Goal: Task Accomplishment & Management: Manage account settings

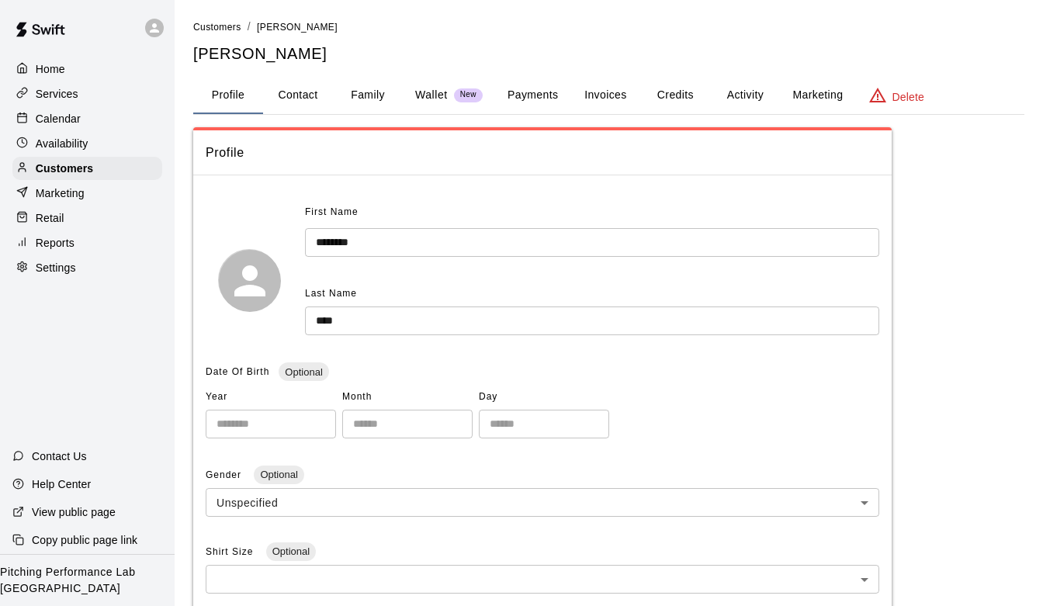
click at [65, 140] on p "Availability" at bounding box center [62, 144] width 53 height 16
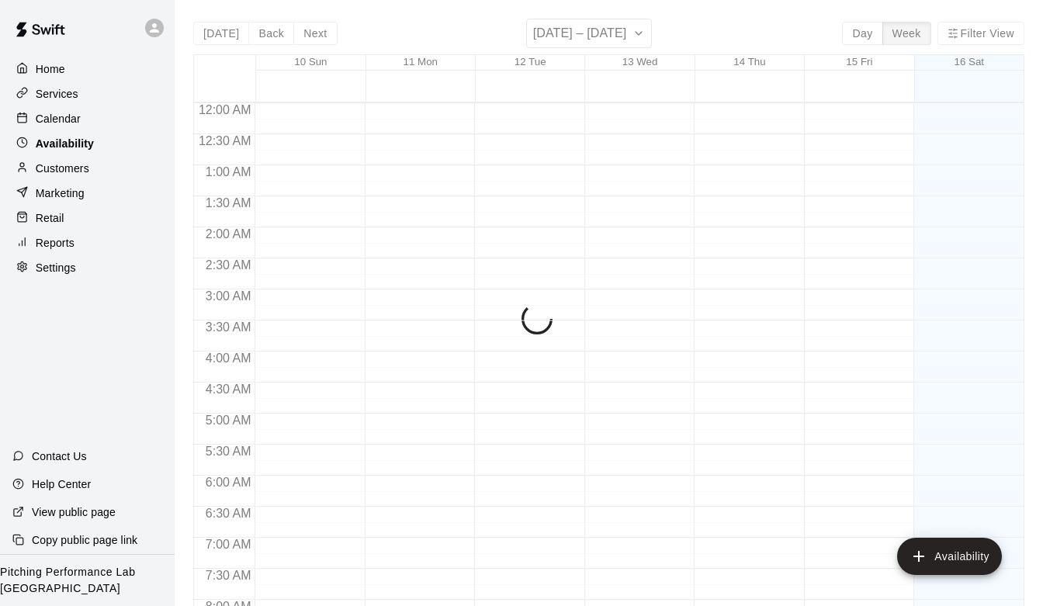
scroll to position [970, 0]
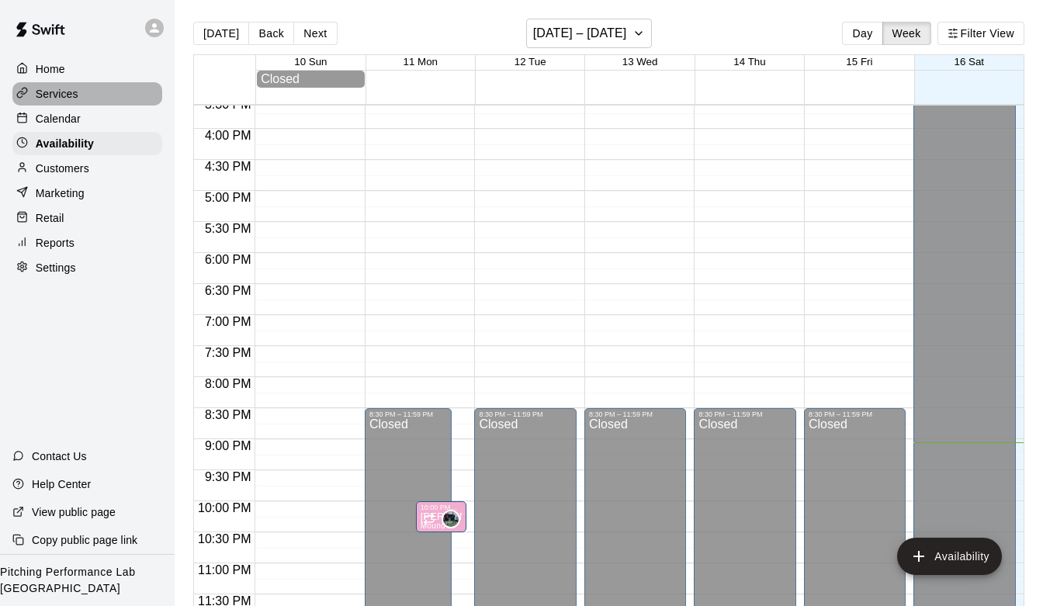
click at [61, 90] on p "Services" at bounding box center [57, 94] width 43 height 16
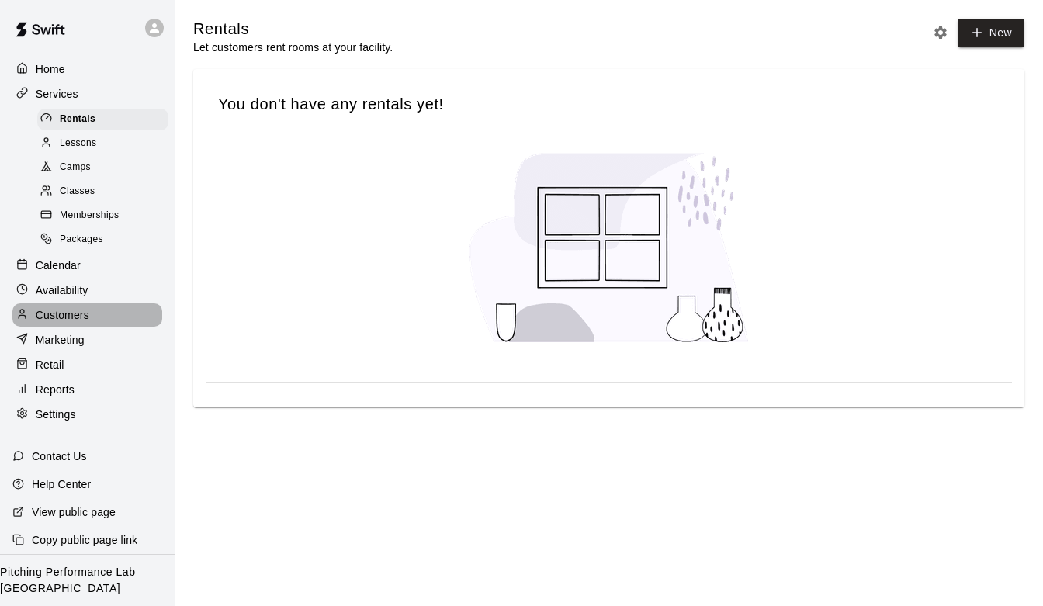
click at [58, 321] on p "Customers" at bounding box center [63, 315] width 54 height 16
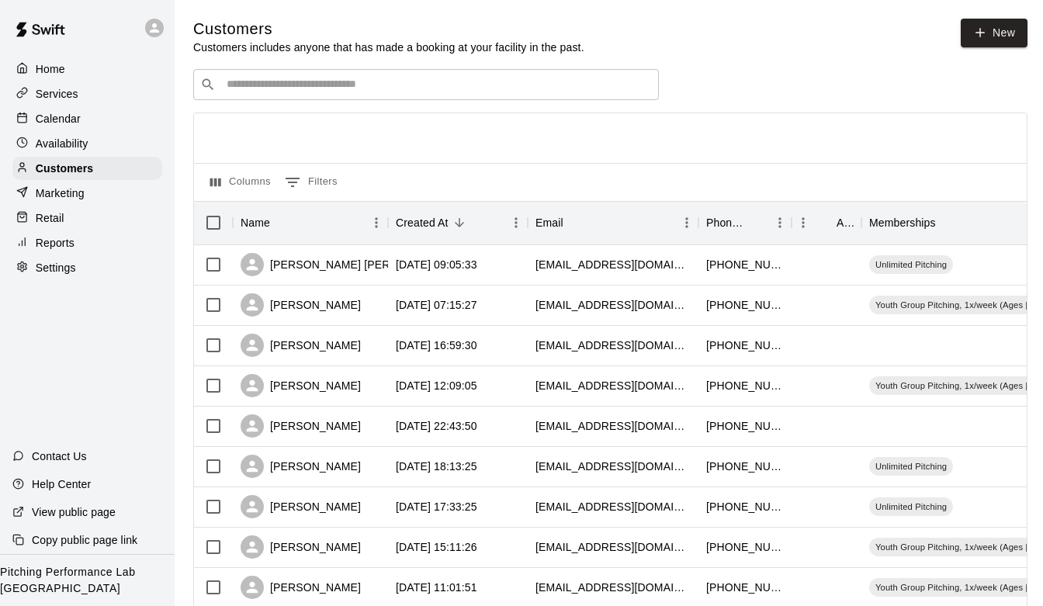
click at [363, 91] on input "Search customers by name or email" at bounding box center [437, 85] width 430 height 16
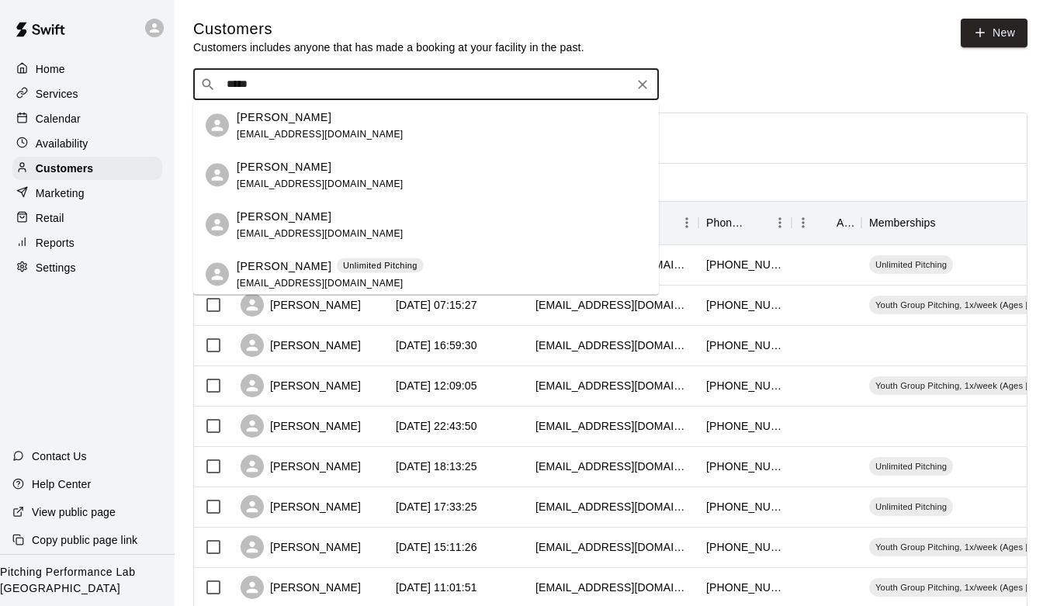
type input "******"
click at [328, 130] on span "[EMAIL_ADDRESS][DOMAIN_NAME]" at bounding box center [320, 133] width 167 height 11
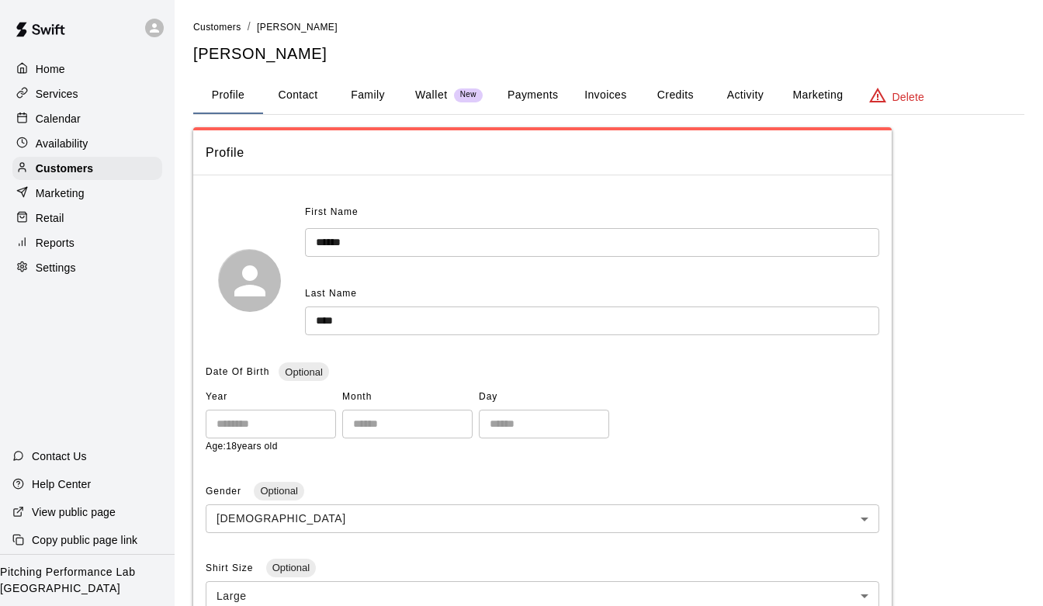
click at [755, 88] on button "Activity" at bounding box center [745, 95] width 70 height 37
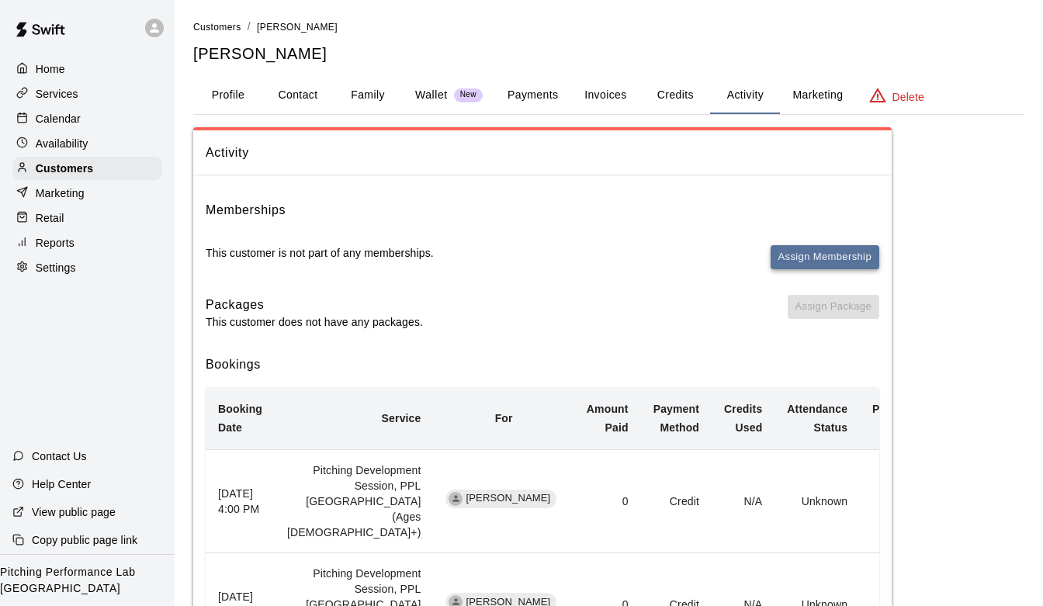
click at [806, 258] on button "Assign Membership" at bounding box center [825, 257] width 109 height 24
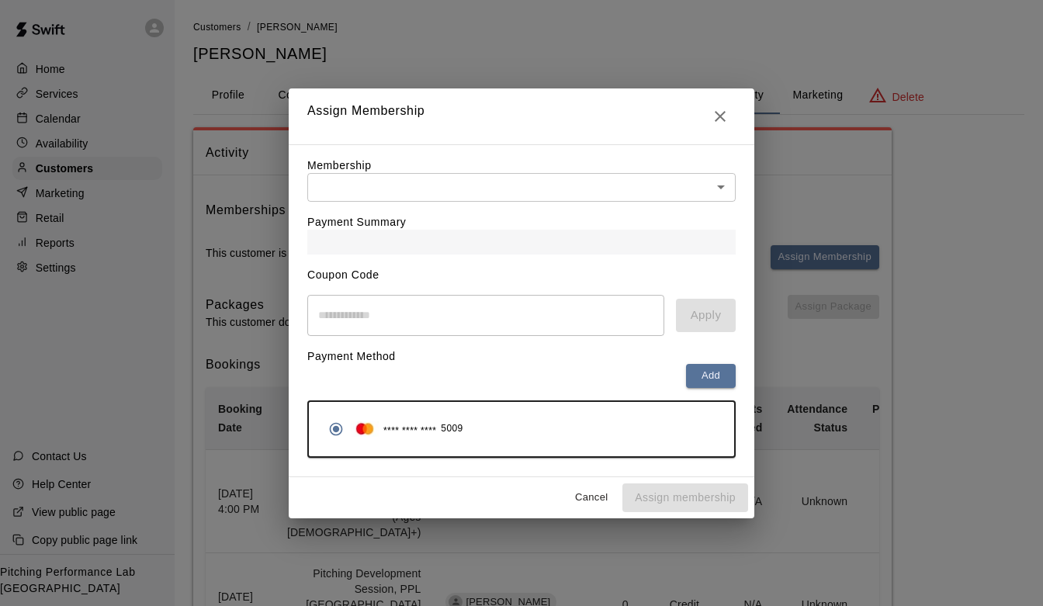
click at [689, 210] on div "Payment Summary" at bounding box center [521, 228] width 428 height 53
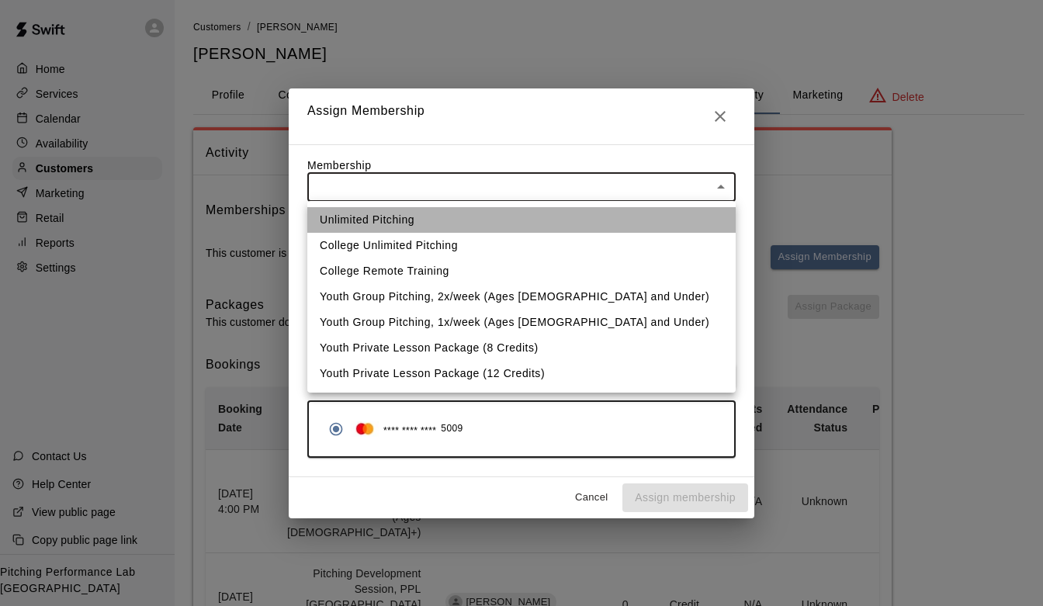
click at [602, 216] on li "Unlimited Pitching" at bounding box center [521, 220] width 428 height 26
type input "**********"
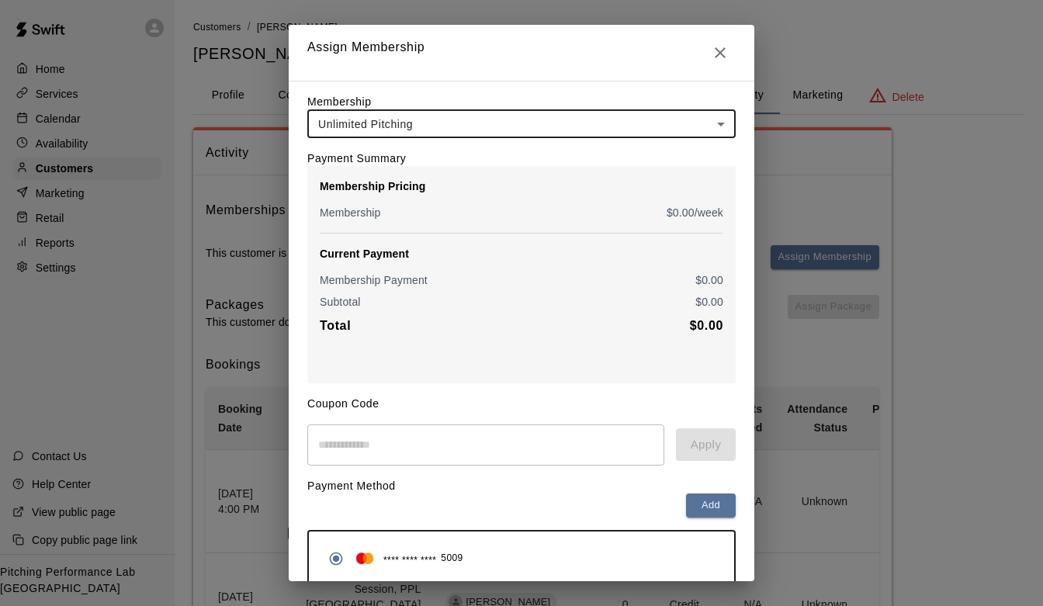
scroll to position [68, 0]
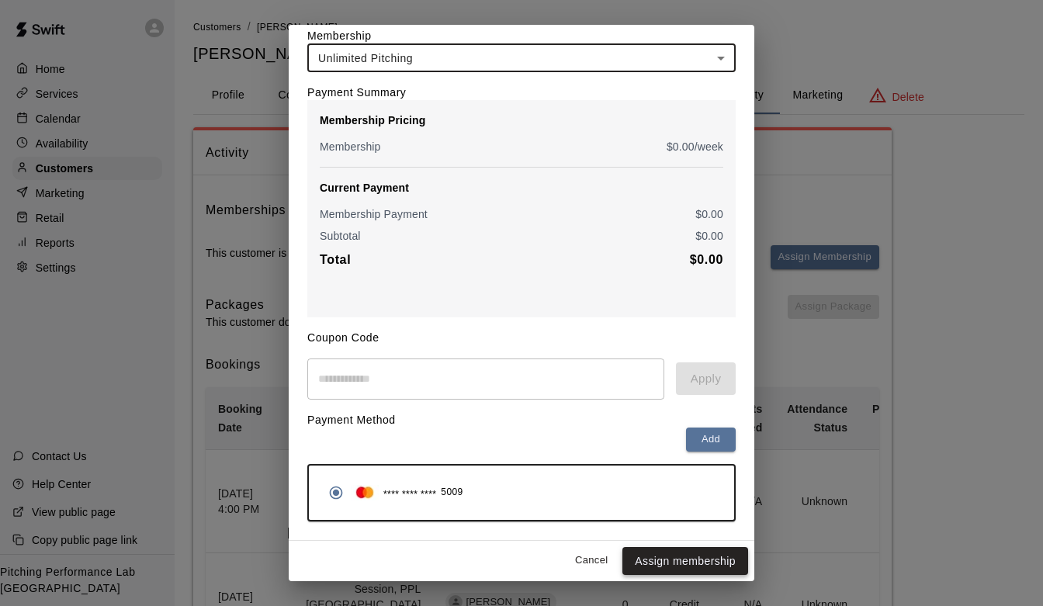
click at [667, 553] on button "Assign membership" at bounding box center [686, 561] width 126 height 29
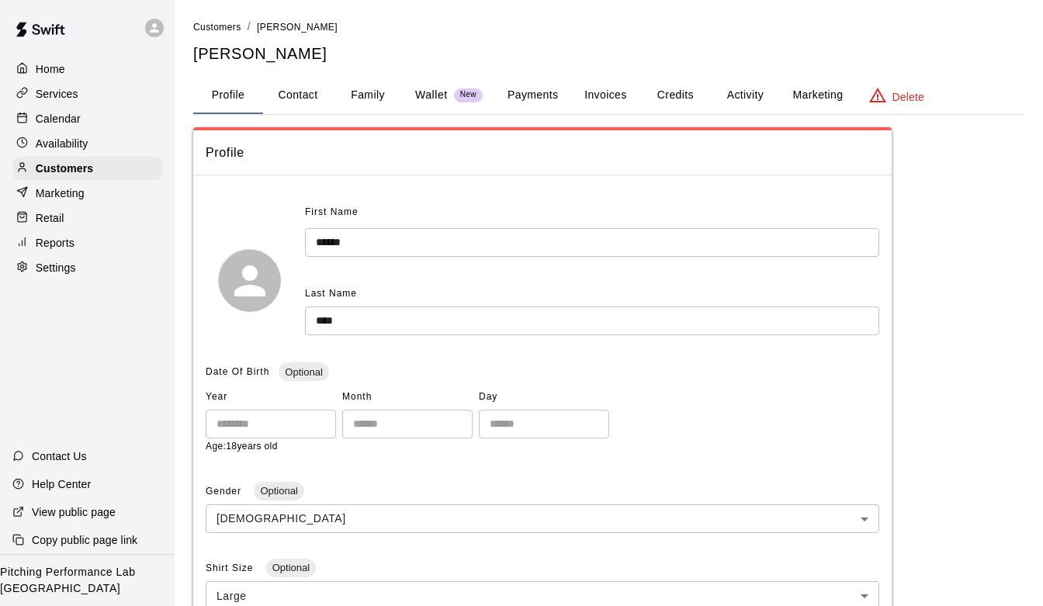
click at [65, 93] on p "Services" at bounding box center [57, 94] width 43 height 16
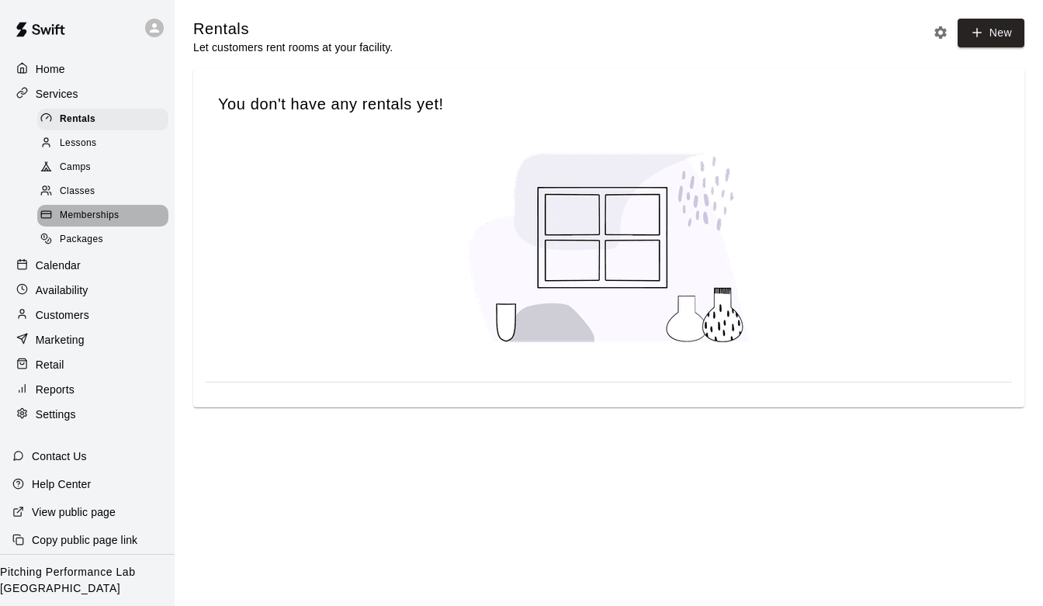
click at [95, 208] on span "Memberships" at bounding box center [89, 216] width 59 height 16
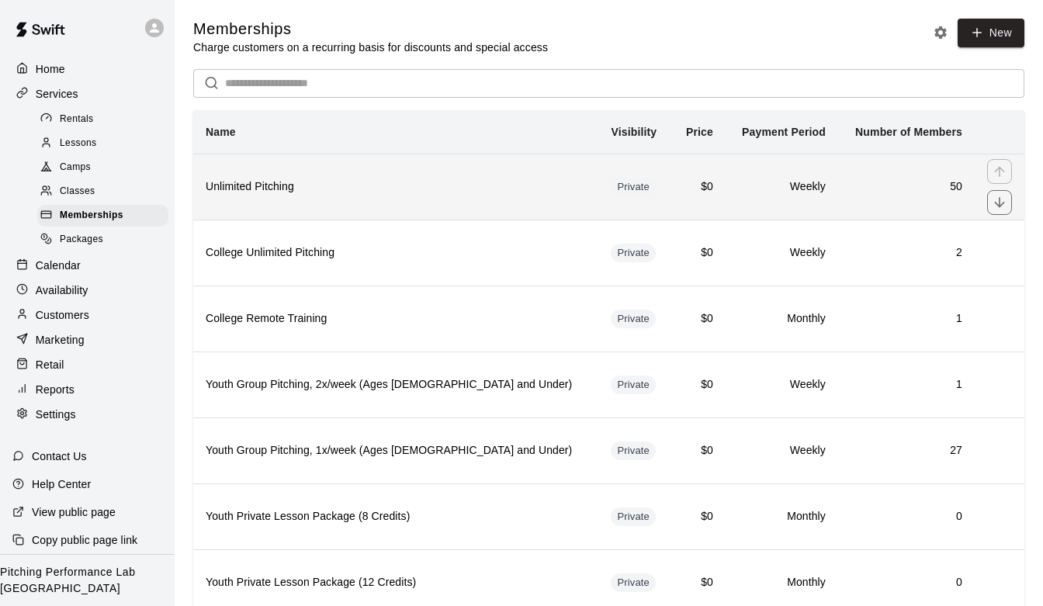
click at [383, 206] on th "Unlimited Pitching" at bounding box center [395, 187] width 405 height 66
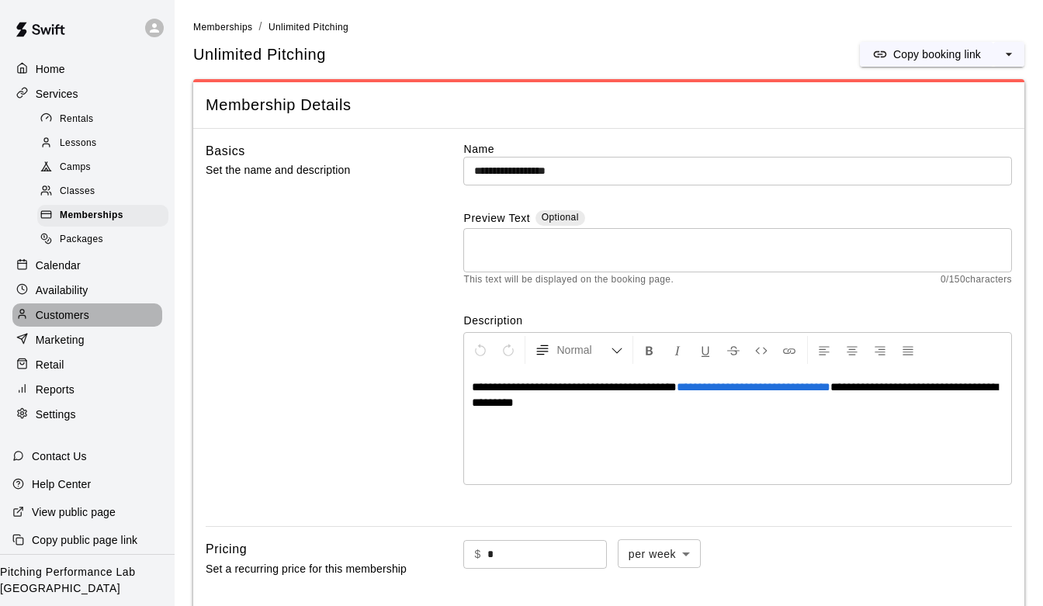
click at [67, 307] on div "Customers" at bounding box center [87, 315] width 150 height 23
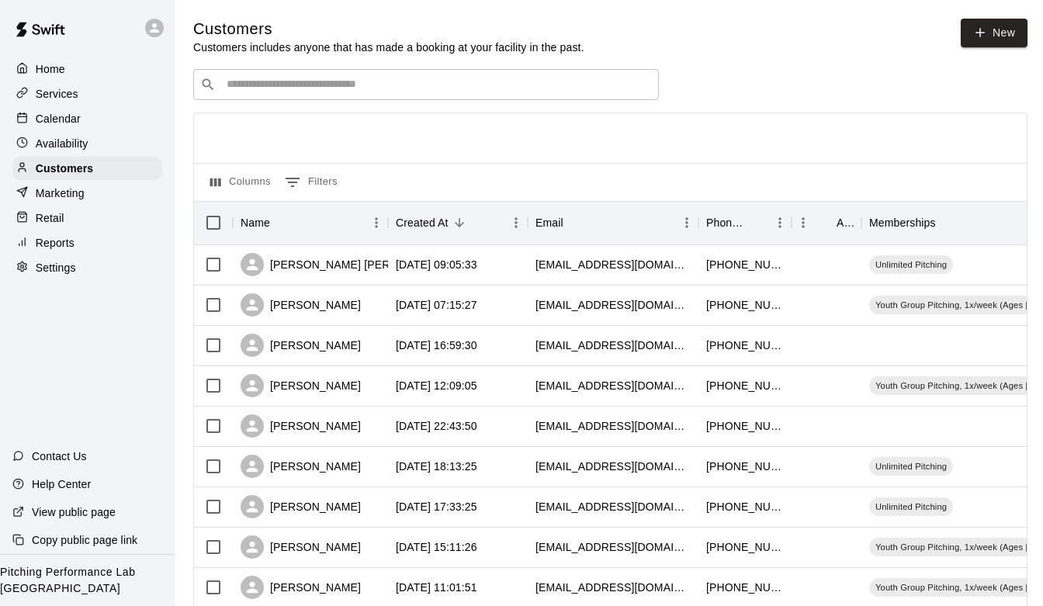
click at [99, 113] on div "Calendar" at bounding box center [87, 118] width 150 height 23
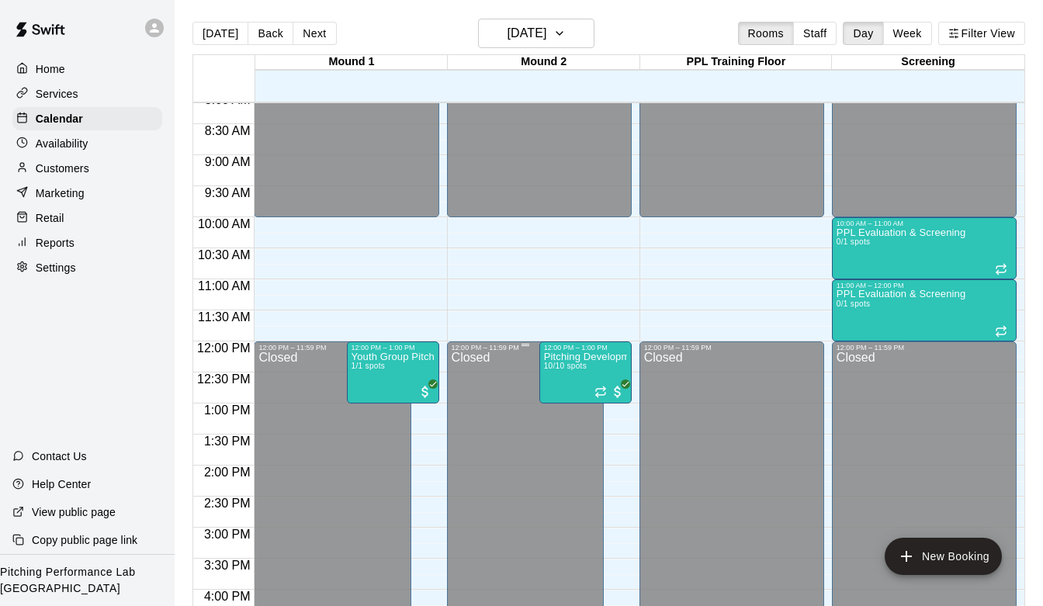
scroll to position [505, 0]
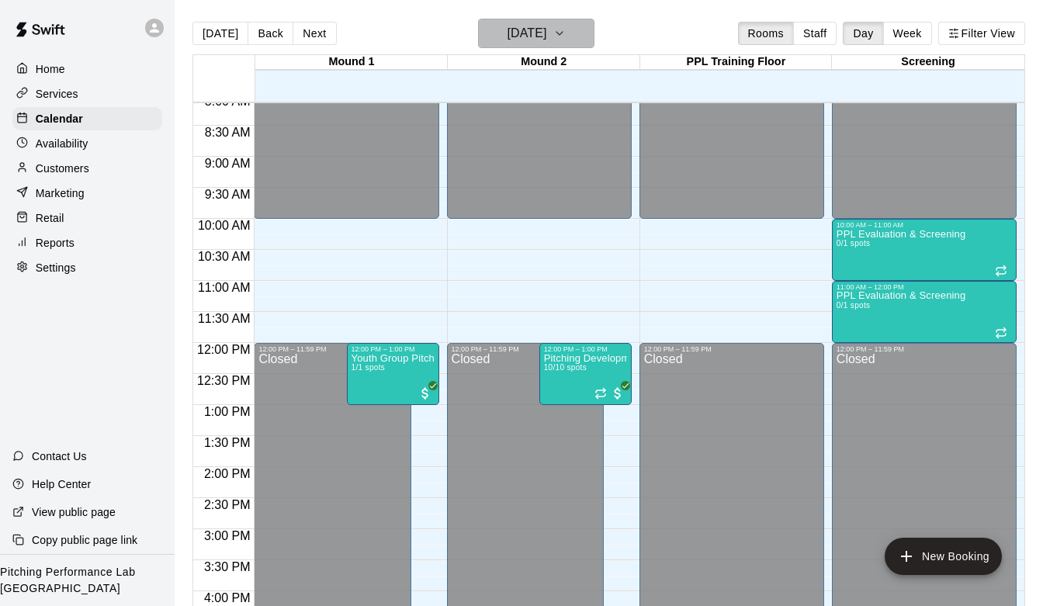
click at [546, 28] on h6 "[DATE]" at bounding box center [527, 34] width 40 height 22
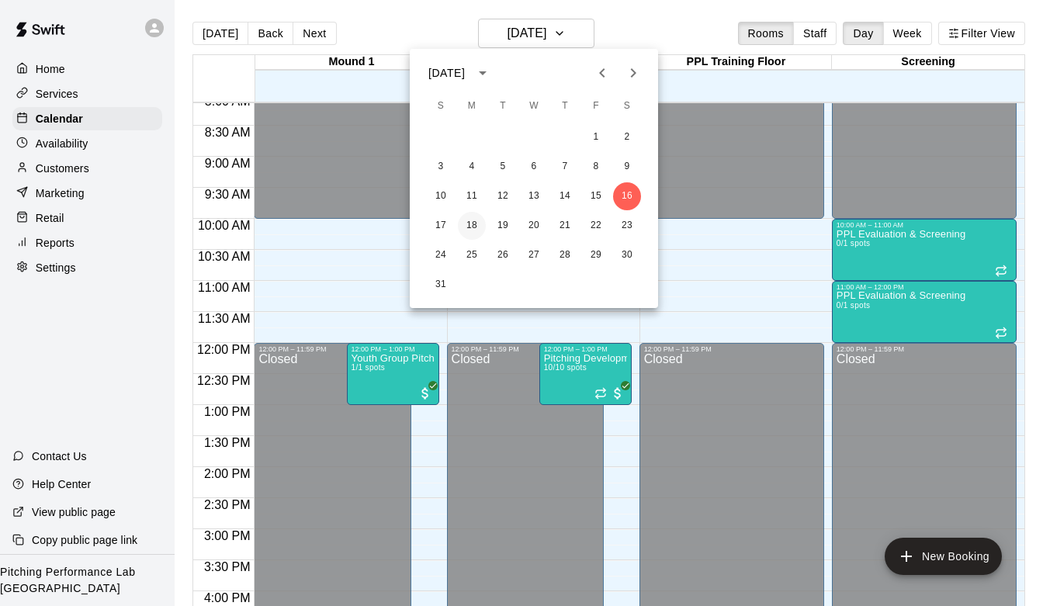
click at [473, 224] on button "18" at bounding box center [472, 226] width 28 height 28
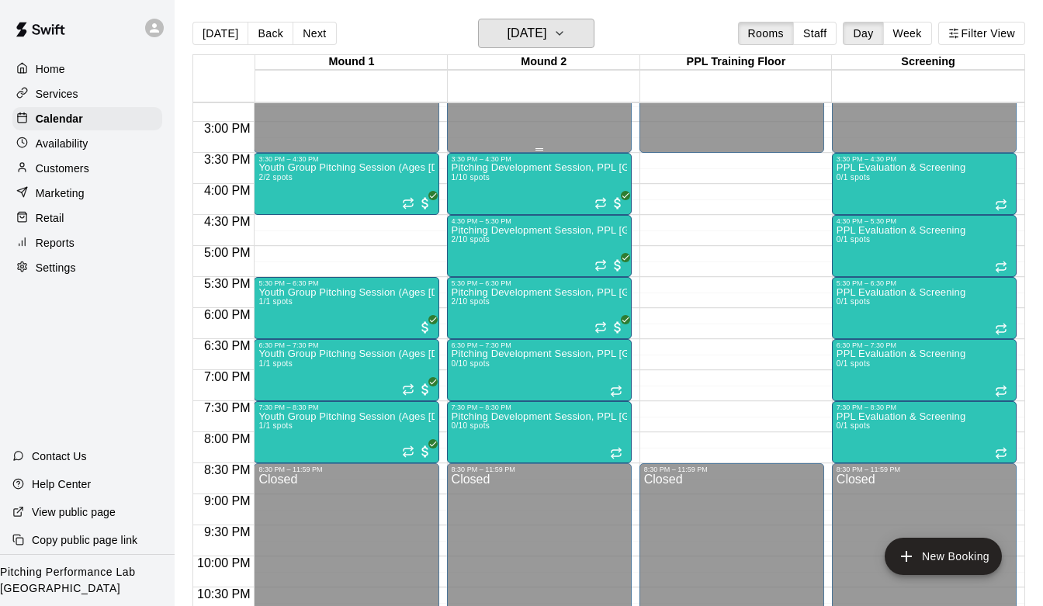
scroll to position [927, 0]
